Goal: Task Accomplishment & Management: Manage account settings

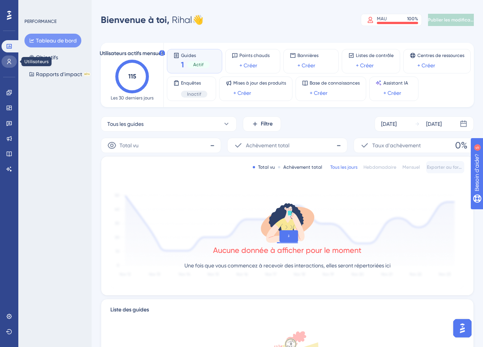
click at [10, 57] on link at bounding box center [9, 61] width 15 height 12
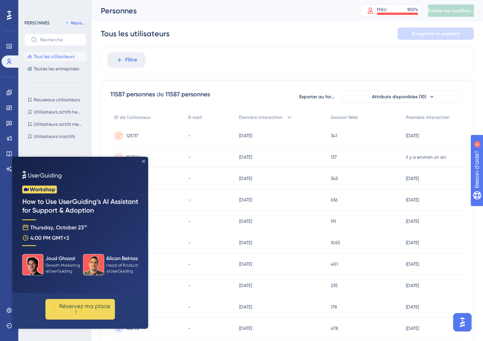
click at [144, 161] on icon "Fermer l'aperçu" at bounding box center [143, 161] width 3 height 3
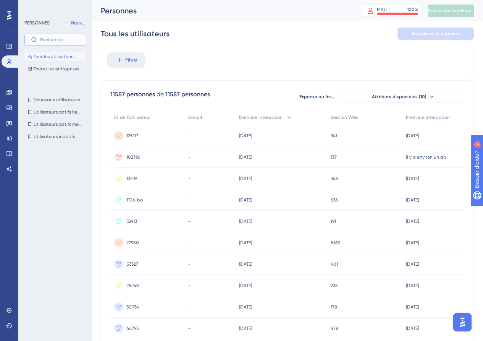
click at [46, 42] on input "text" at bounding box center [60, 39] width 40 height 5
click at [60, 38] on input "factures" at bounding box center [60, 39] width 40 height 5
type input "facture"
click at [57, 176] on div "Aucun résultat trouvé." at bounding box center [57, 181] width 66 height 173
click at [42, 38] on input "facture" at bounding box center [60, 39] width 40 height 5
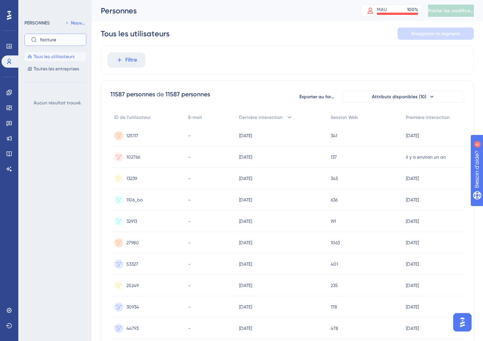
click at [42, 38] on input "facture" at bounding box center [60, 39] width 40 height 5
click at [49, 218] on div at bounding box center [57, 227] width 66 height 173
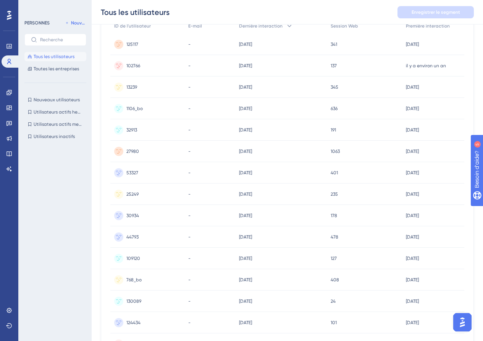
scroll to position [292, 0]
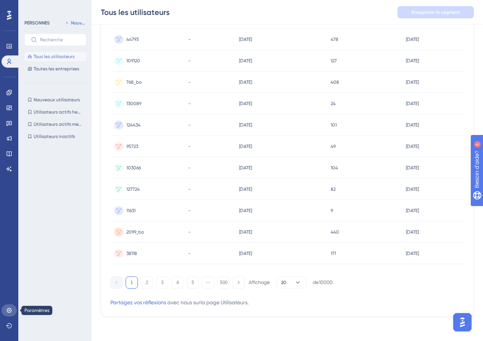
click at [8, 308] on icon at bounding box center [9, 310] width 6 height 6
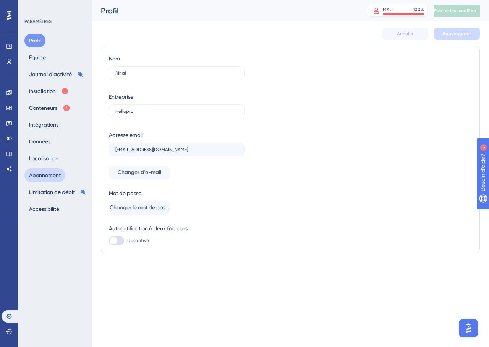
click at [39, 174] on font "Abonnement" at bounding box center [45, 175] width 32 height 6
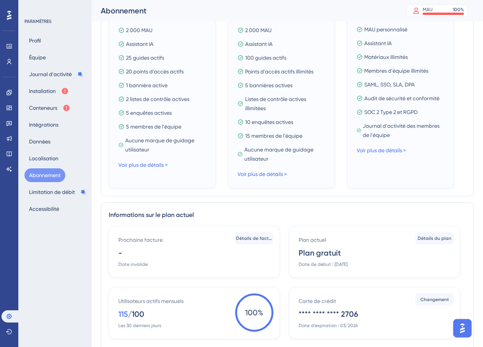
scroll to position [209, 0]
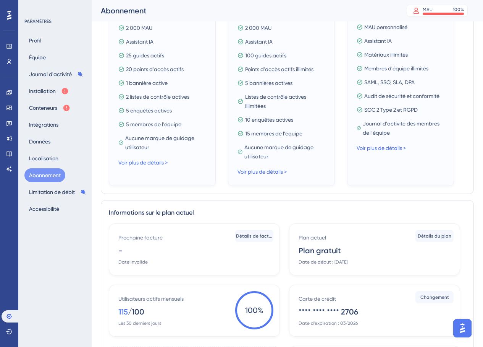
drag, startPoint x: 472, startPoint y: 221, endPoint x: 472, endPoint y: 233, distance: 11.9
click at [472, 233] on div "Informations sur le plan actuel Prochaine facture - Date invalide Détails de fa…" at bounding box center [287, 303] width 373 height 206
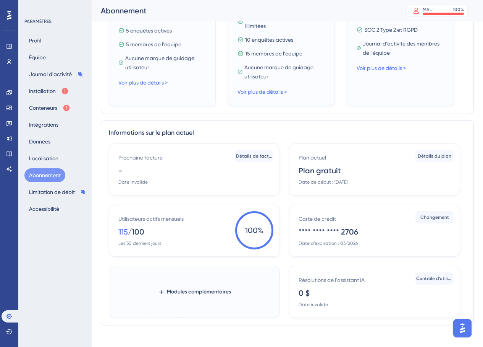
scroll to position [299, 0]
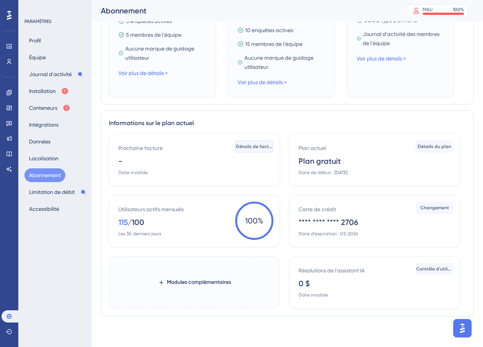
click at [250, 145] on font "Détails de facturation" at bounding box center [260, 146] width 49 height 5
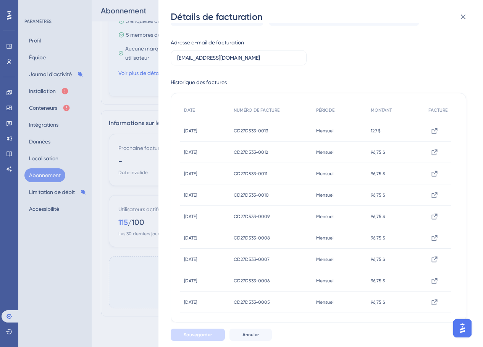
scroll to position [0, 0]
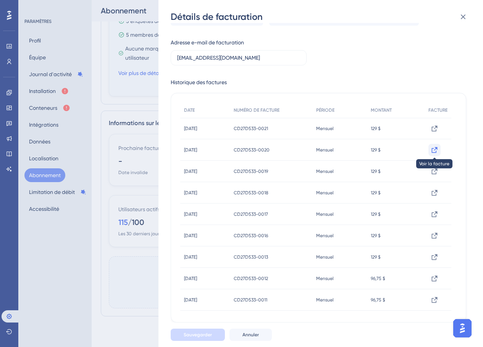
click at [437, 149] on icon at bounding box center [435, 150] width 6 height 6
click at [435, 126] on icon at bounding box center [435, 129] width 8 height 8
click at [438, 169] on icon at bounding box center [435, 171] width 6 height 6
click at [436, 193] on icon at bounding box center [435, 193] width 8 height 8
click at [437, 212] on icon at bounding box center [435, 214] width 6 height 6
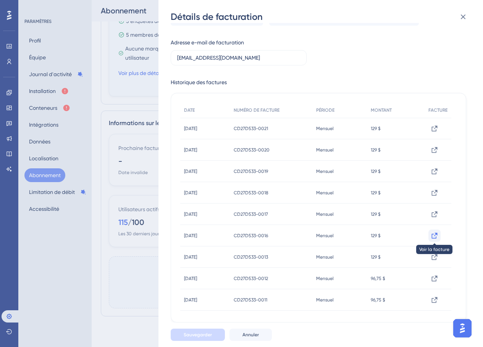
click at [433, 236] on icon at bounding box center [435, 235] width 6 height 6
click at [290, 258] on div "CD27D533-0013 CD27D533-0013" at bounding box center [271, 256] width 83 height 21
click at [434, 256] on icon at bounding box center [435, 257] width 8 height 8
click at [433, 278] on icon at bounding box center [435, 278] width 8 height 8
click at [313, 305] on div "CD27D533-0011 CD27D533-0011" at bounding box center [271, 299] width 83 height 21
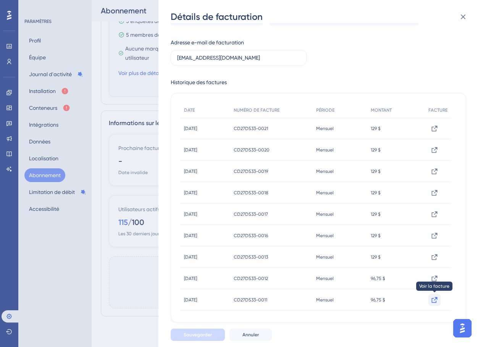
click at [435, 299] on icon at bounding box center [435, 300] width 6 height 6
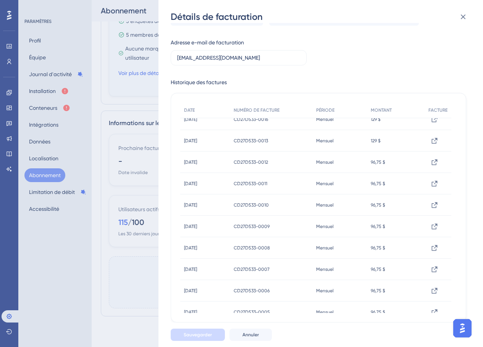
scroll to position [120, 0]
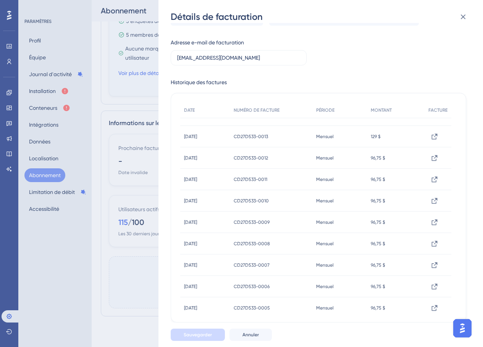
click at [259, 206] on div "CD27D533-0010 CD27D533-0010" at bounding box center [271, 200] width 83 height 21
click at [437, 200] on icon at bounding box center [435, 201] width 8 height 8
click at [301, 203] on div "CD27D533-0010 CD27D533-0010" at bounding box center [271, 200] width 83 height 21
click at [435, 201] on icon at bounding box center [435, 201] width 8 height 8
click at [293, 266] on div "CD27D533-0007 CD27D533-0007" at bounding box center [271, 264] width 83 height 21
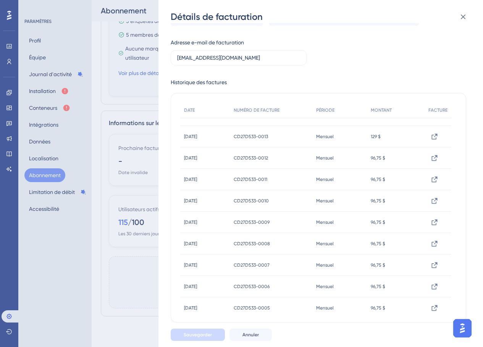
click at [342, 225] on div "Mensuel Mensuel" at bounding box center [340, 221] width 55 height 21
click at [434, 223] on icon at bounding box center [435, 222] width 8 height 8
click at [295, 73] on div "Montant de la prochaine facture : - Prochaine date de facturation de la facture…" at bounding box center [319, 167] width 296 height 309
click at [434, 242] on icon at bounding box center [435, 244] width 8 height 8
click at [433, 265] on icon at bounding box center [435, 265] width 8 height 8
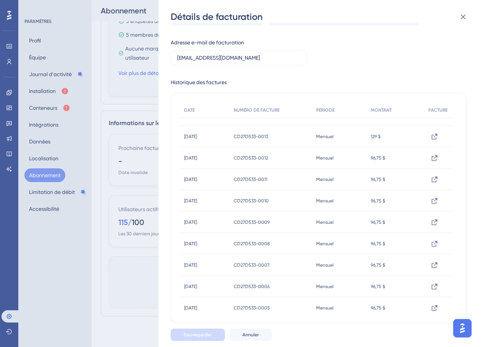
click at [270, 288] on font "CD27D533-0006" at bounding box center [252, 286] width 36 height 5
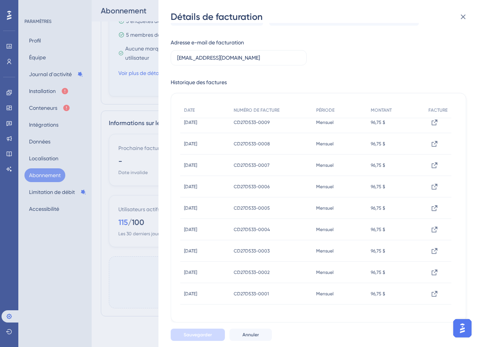
scroll to position [221, 0]
click at [433, 185] on icon at bounding box center [435, 186] width 8 height 8
click at [291, 205] on div "CD27D533-0005 CD27D533-0005" at bounding box center [271, 206] width 83 height 21
click at [436, 207] on icon at bounding box center [435, 207] width 8 height 8
click at [434, 247] on icon at bounding box center [435, 250] width 8 height 8
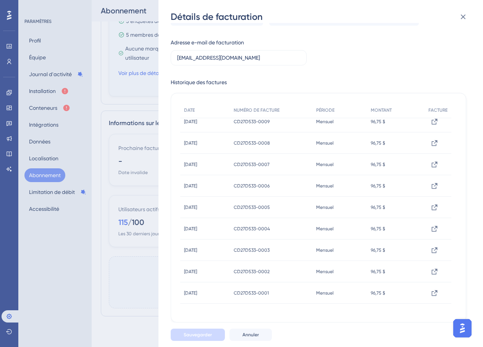
drag, startPoint x: 450, startPoint y: 271, endPoint x: 450, endPoint y: 263, distance: 7.6
click at [450, 263] on div "Voir la facture" at bounding box center [438, 271] width 27 height 21
click at [432, 272] on icon at bounding box center [435, 271] width 8 height 8
click at [436, 294] on icon at bounding box center [435, 293] width 6 height 6
click at [431, 227] on icon at bounding box center [435, 229] width 8 height 8
